Goal: Information Seeking & Learning: Learn about a topic

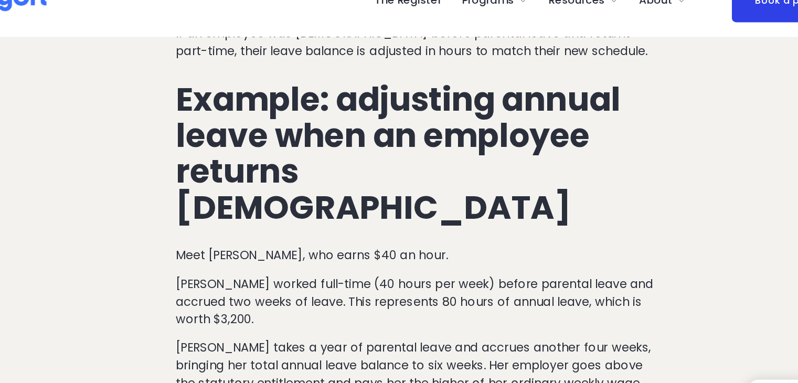
scroll to position [940, 0]
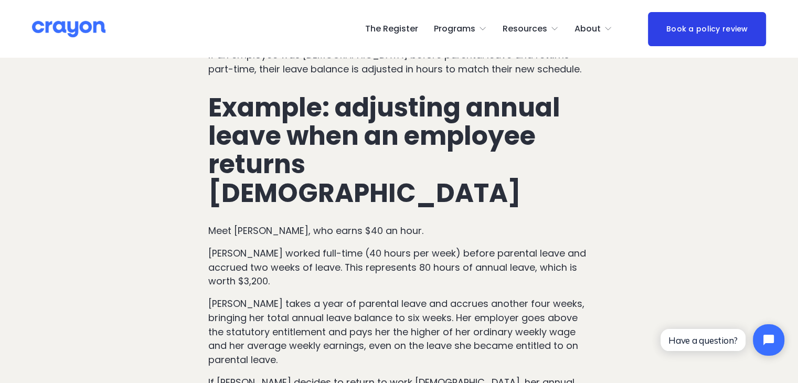
click at [336, 297] on p "[PERSON_NAME] takes a year of parental leave and accrues another four weeks, br…" at bounding box center [399, 332] width 382 height 70
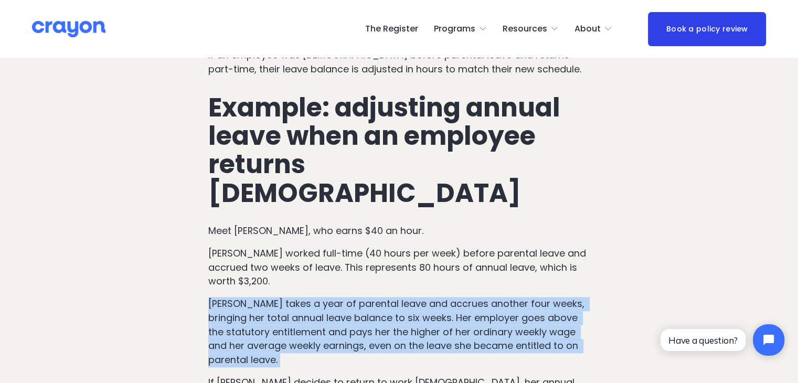
click at [336, 297] on p "[PERSON_NAME] takes a year of parental leave and accrues another four weeks, br…" at bounding box center [399, 332] width 382 height 70
click at [365, 297] on p "[PERSON_NAME] takes a year of parental leave and accrues another four weeks, br…" at bounding box center [399, 332] width 382 height 70
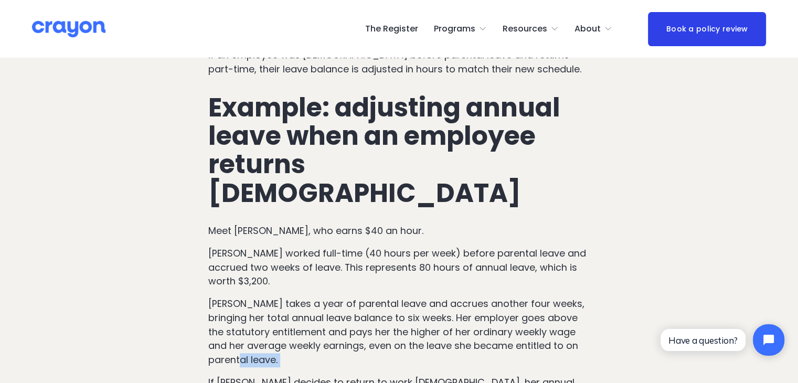
click at [365, 297] on p "[PERSON_NAME] takes a year of parental leave and accrues another four weeks, br…" at bounding box center [399, 332] width 382 height 70
click at [369, 297] on p "[PERSON_NAME] takes a year of parental leave and accrues another four weeks, br…" at bounding box center [399, 332] width 382 height 70
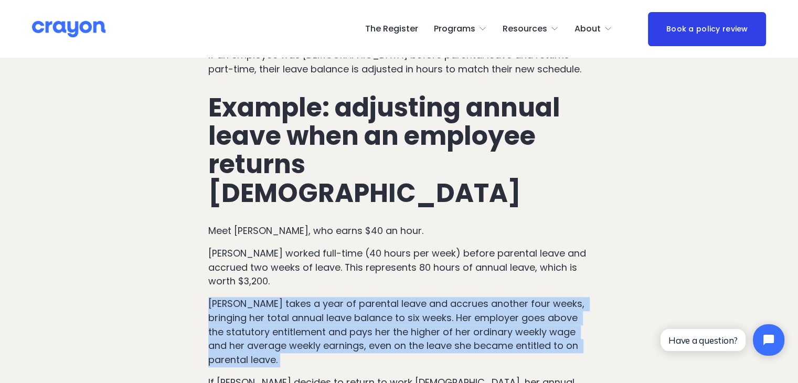
click at [369, 297] on p "[PERSON_NAME] takes a year of parental leave and accrues another four weeks, br…" at bounding box center [399, 332] width 382 height 70
click at [385, 297] on p "[PERSON_NAME] takes a year of parental leave and accrues another four weeks, br…" at bounding box center [399, 332] width 382 height 70
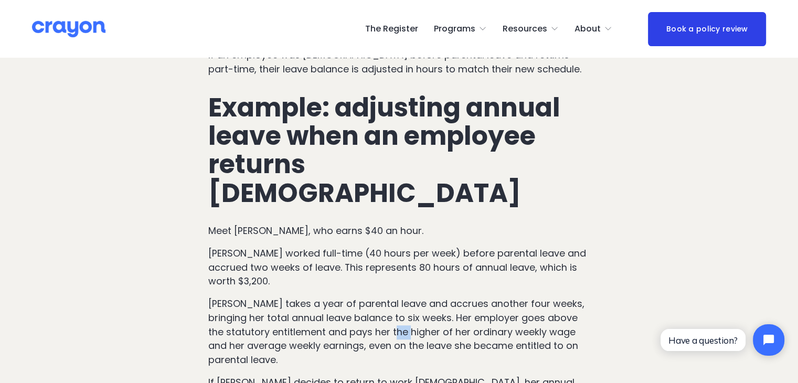
click at [385, 297] on p "[PERSON_NAME] takes a year of parental leave and accrues another four weeks, br…" at bounding box center [399, 332] width 382 height 70
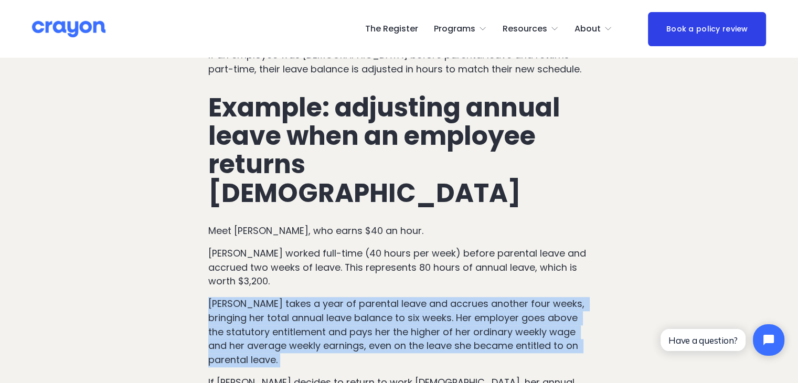
click at [385, 297] on p "[PERSON_NAME] takes a year of parental leave and accrues another four weeks, br…" at bounding box center [399, 332] width 382 height 70
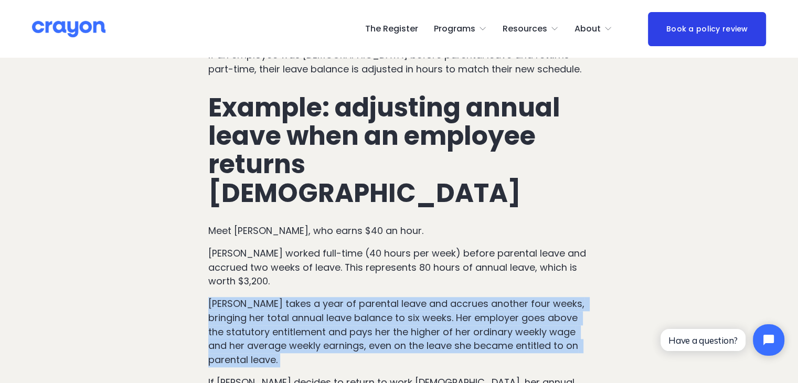
click at [385, 297] on p "[PERSON_NAME] takes a year of parental leave and accrues another four weeks, br…" at bounding box center [399, 332] width 382 height 70
drag, startPoint x: 385, startPoint y: 236, endPoint x: 397, endPoint y: 261, distance: 28.2
click at [397, 297] on p "[PERSON_NAME] takes a year of parental leave and accrues another four weeks, br…" at bounding box center [399, 332] width 382 height 70
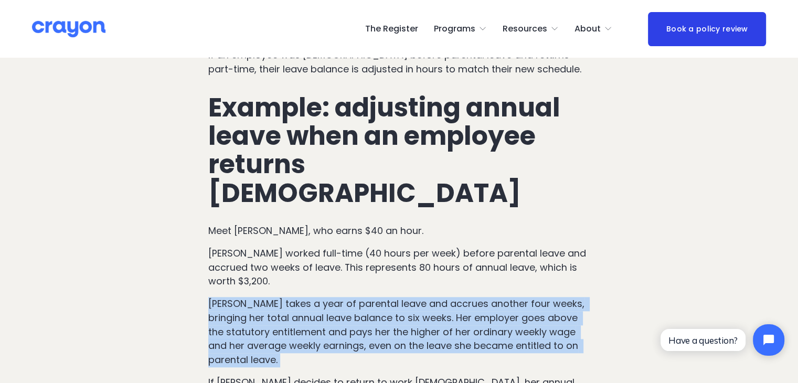
click at [397, 297] on p "[PERSON_NAME] takes a year of parental leave and accrues another four weeks, br…" at bounding box center [399, 332] width 382 height 70
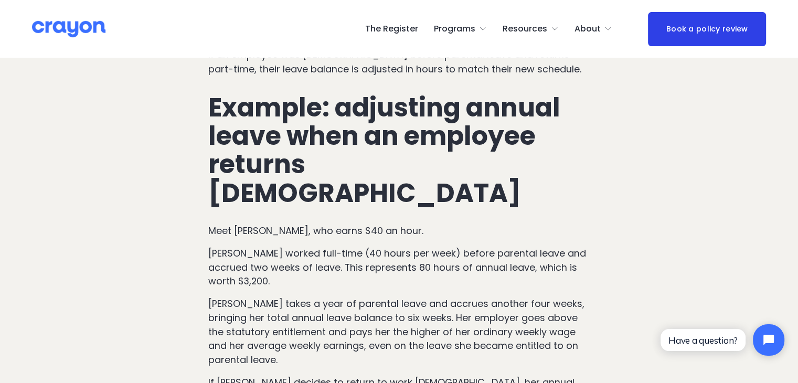
click at [463, 297] on p "[PERSON_NAME] takes a year of parental leave and accrues another four weeks, br…" at bounding box center [399, 332] width 382 height 70
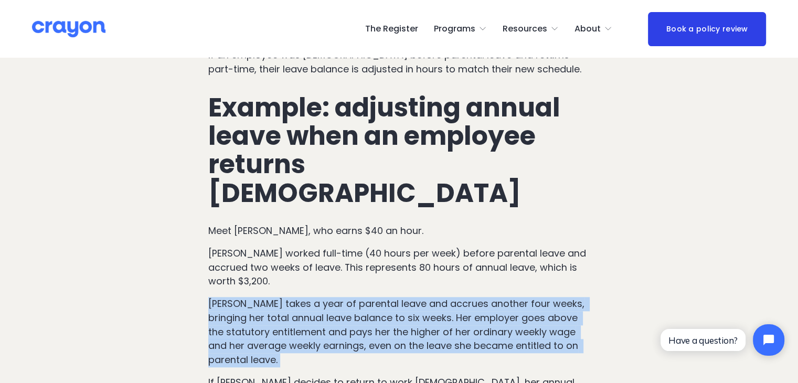
click at [463, 297] on p "[PERSON_NAME] takes a year of parental leave and accrues another four weeks, br…" at bounding box center [399, 332] width 382 height 70
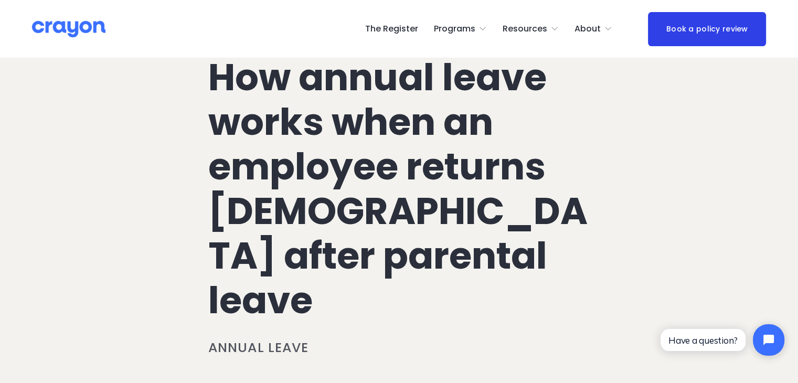
scroll to position [0, 0]
